Goal: Transaction & Acquisition: Book appointment/travel/reservation

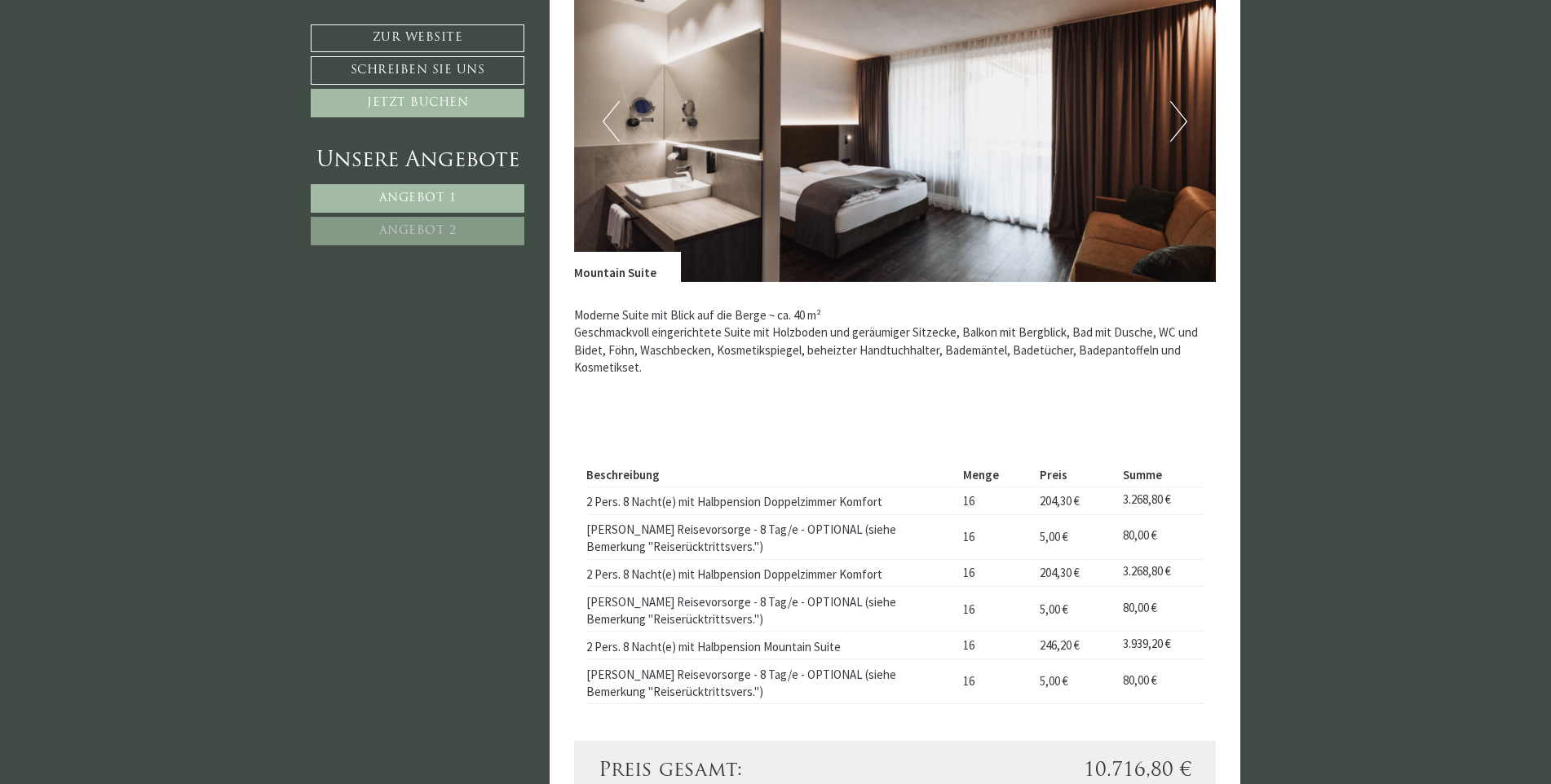
scroll to position [1386, 0]
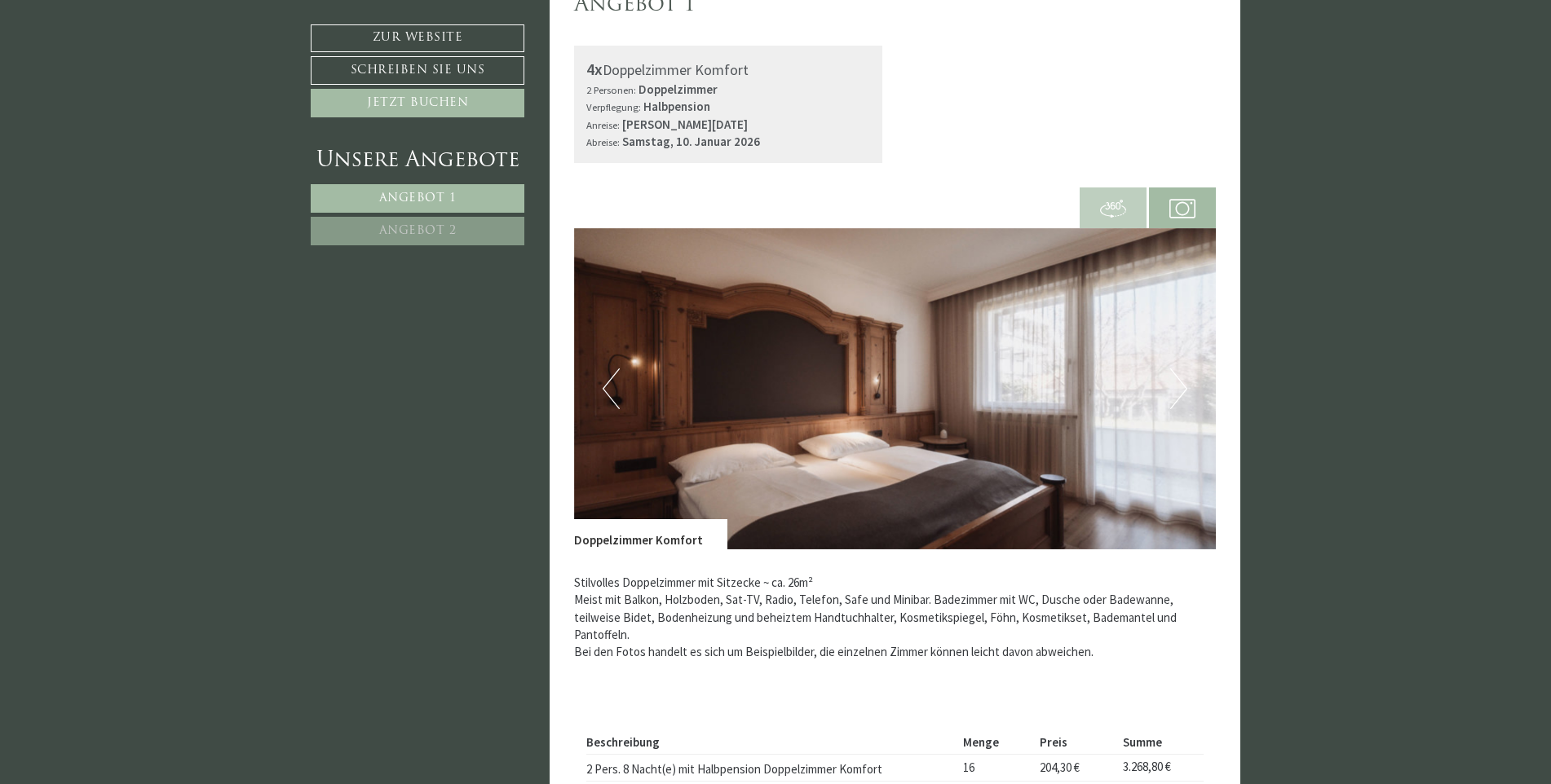
scroll to position [978, 0]
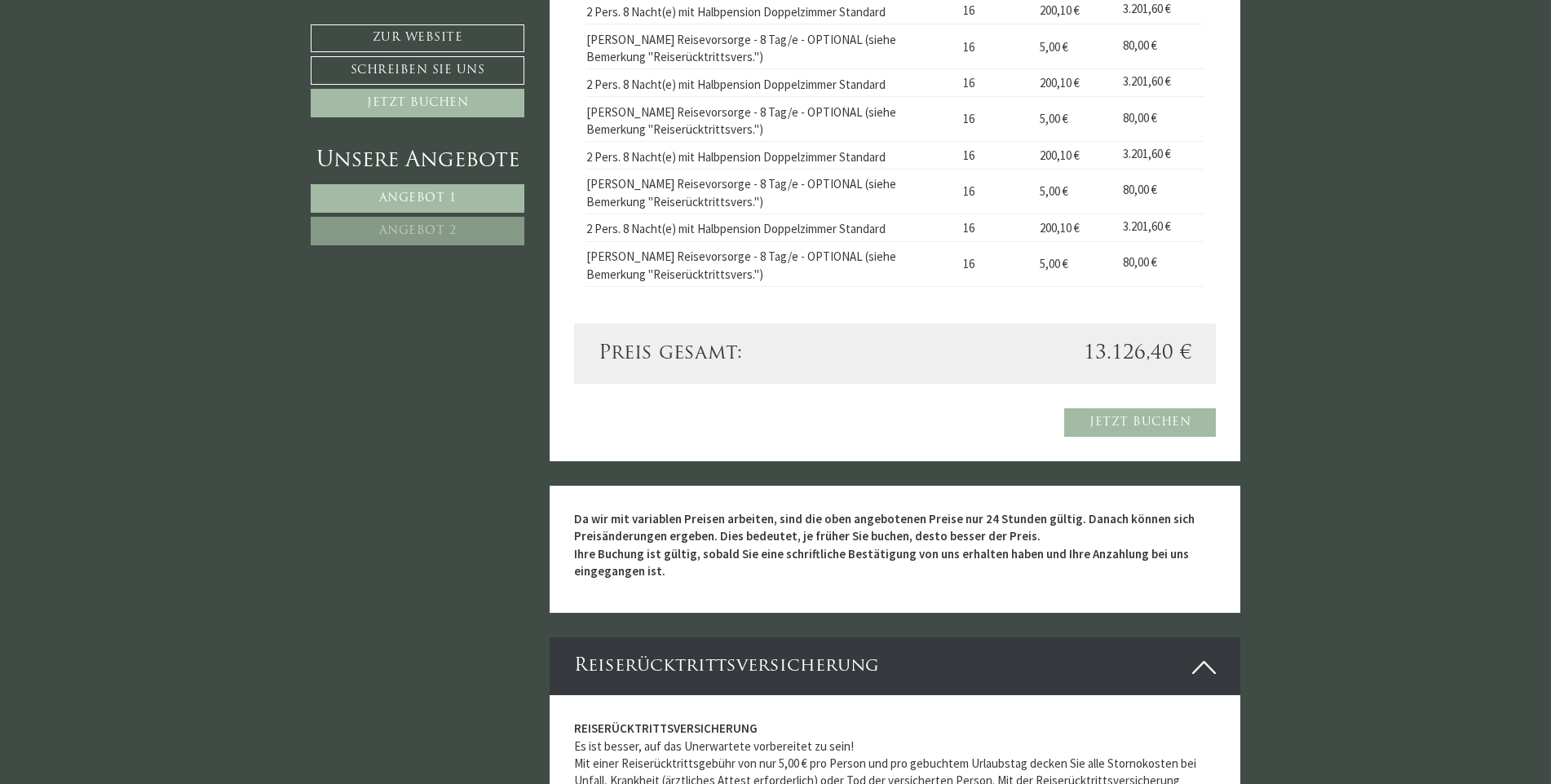
scroll to position [2180, 0]
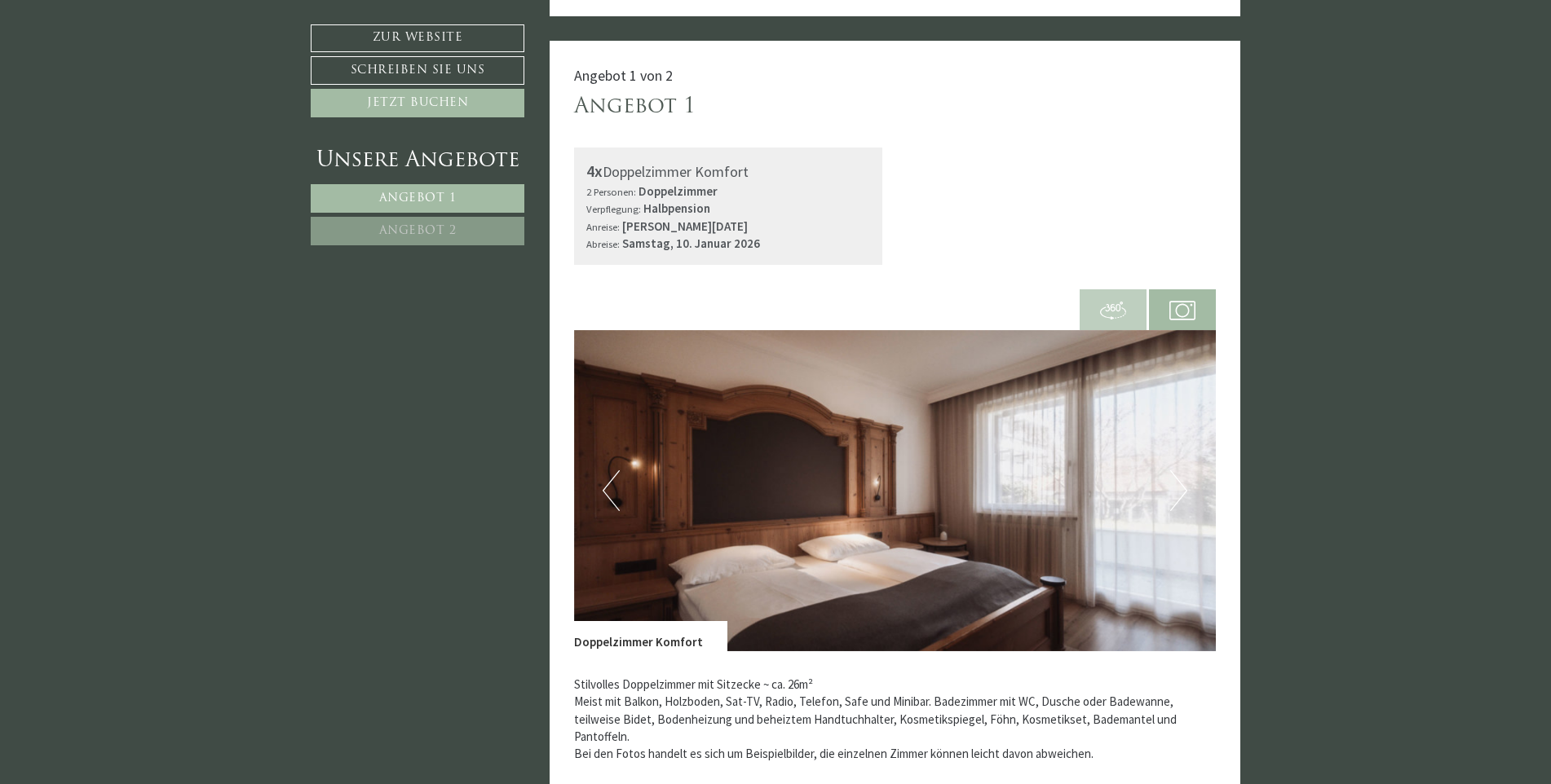
scroll to position [489, 0]
